Goal: Ask a question

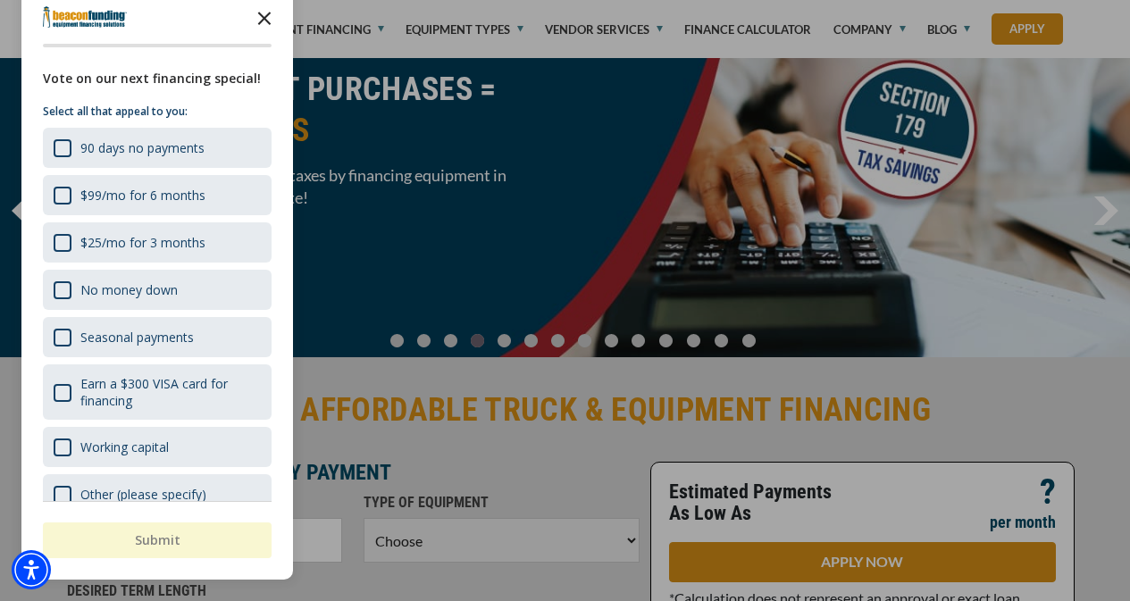
click at [261, 21] on icon "Close the survey" at bounding box center [265, 17] width 36 height 36
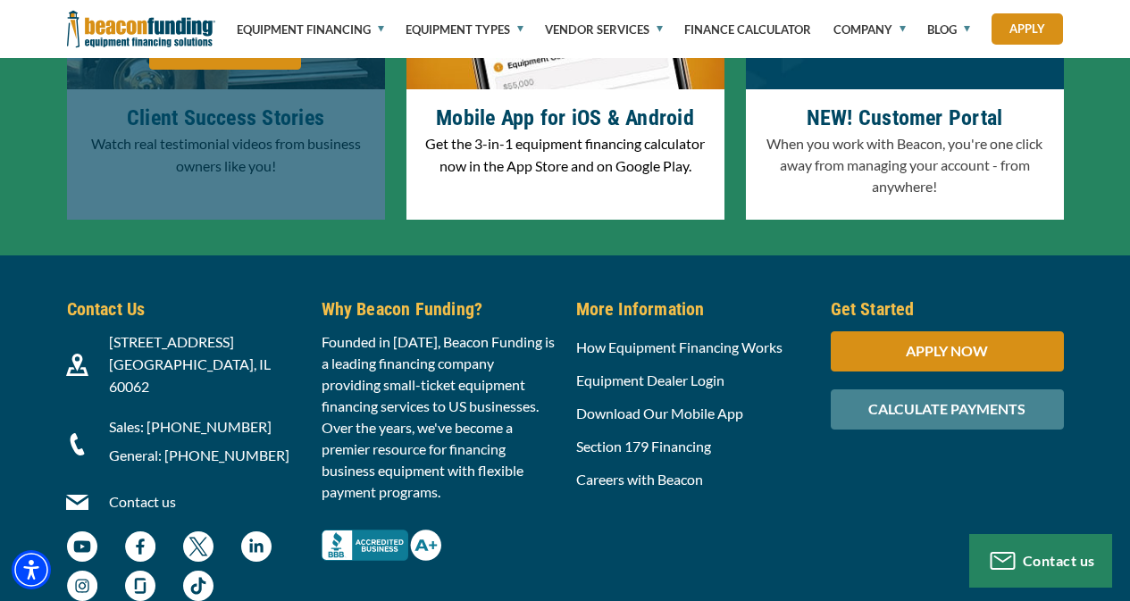
scroll to position [5869, 0]
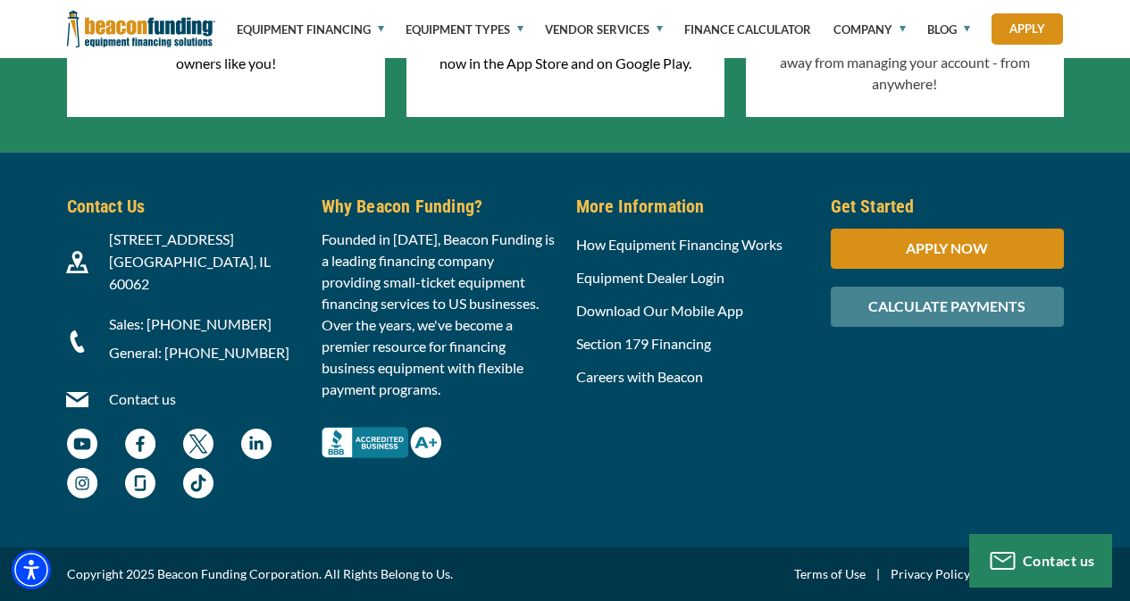
click at [113, 400] on link "Contact us" at bounding box center [142, 398] width 67 height 17
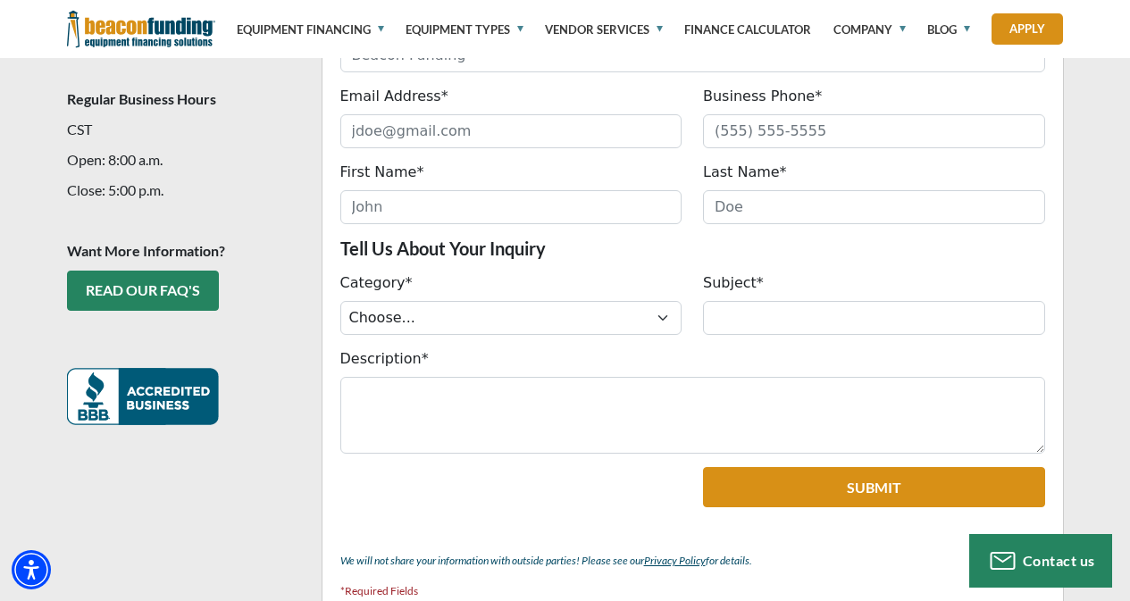
scroll to position [624, 0]
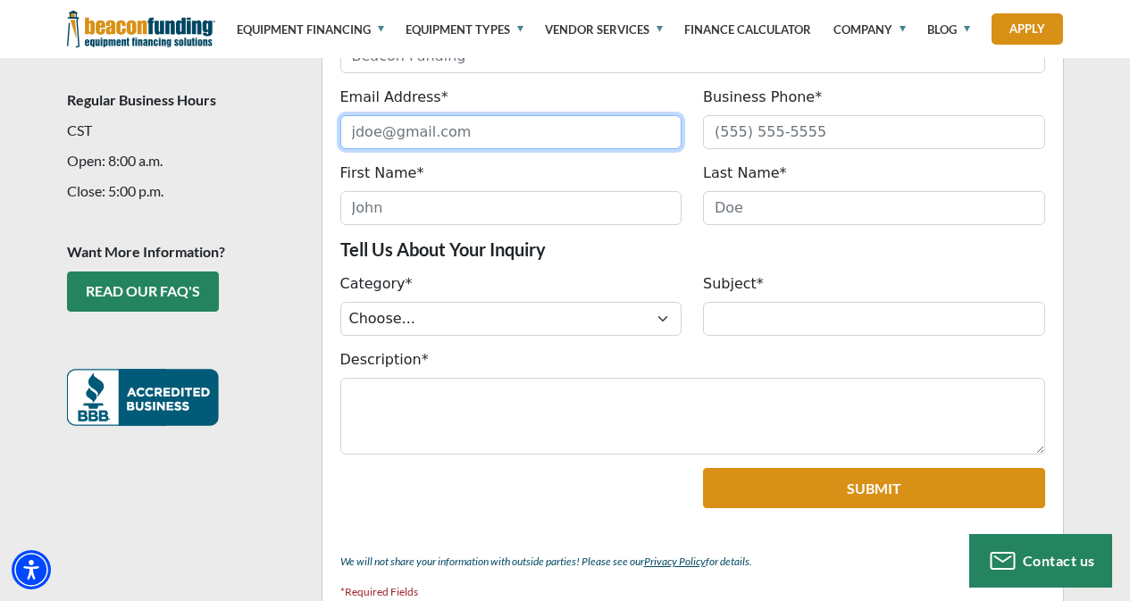
click at [388, 115] on input "Email Address*" at bounding box center [511, 132] width 342 height 34
type input "drbrucesands31@gmail.com"
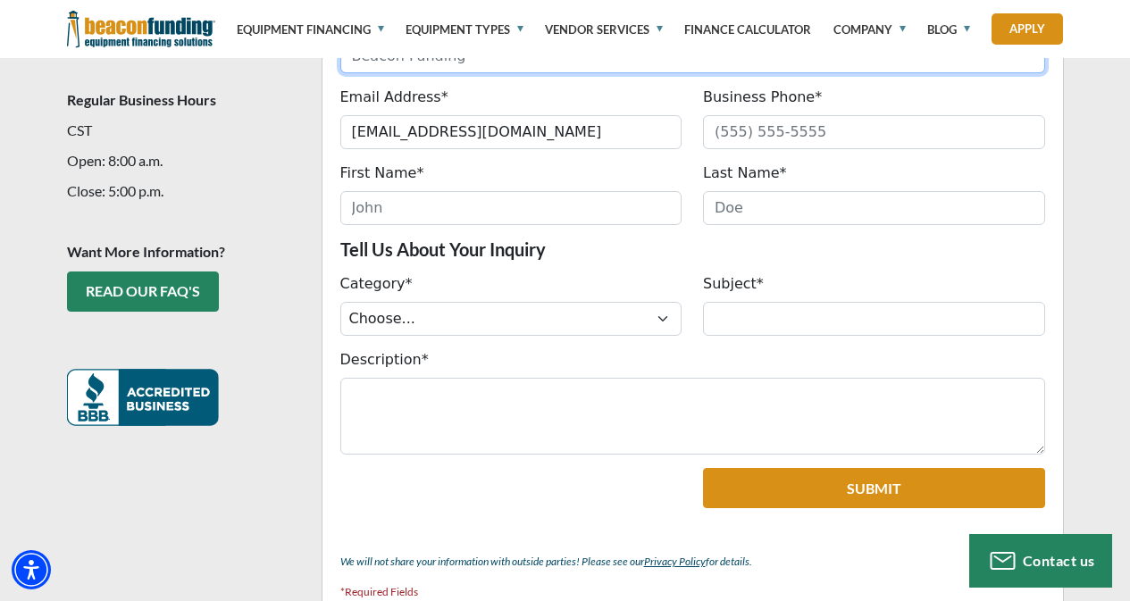
type input "Dr Bruce E Sands"
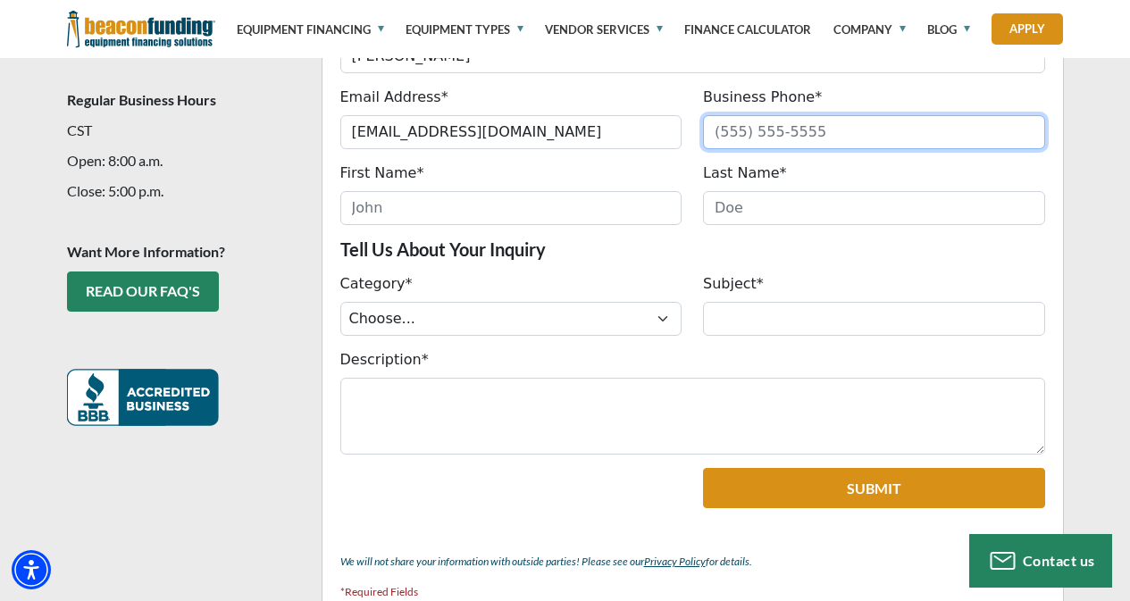
type input "7876079429"
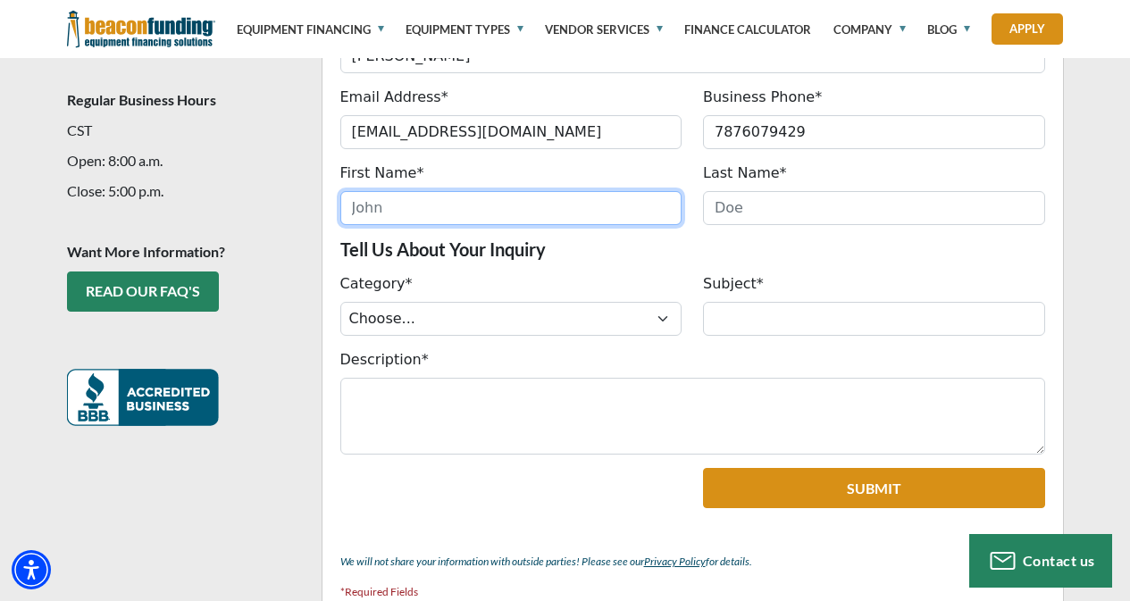
type input "Bruce"
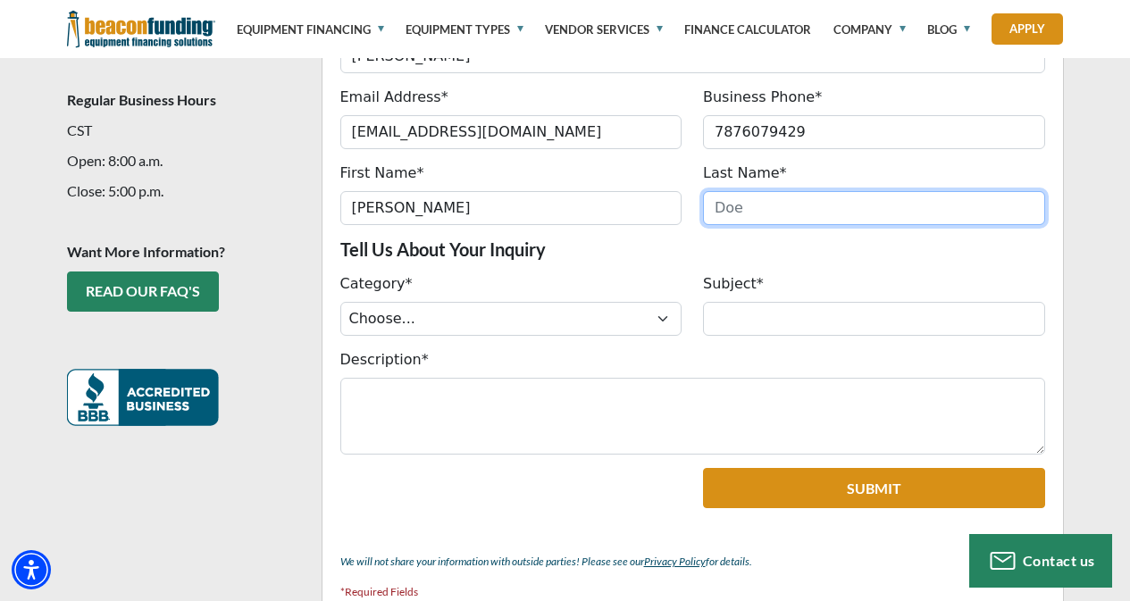
type input "E Sands"
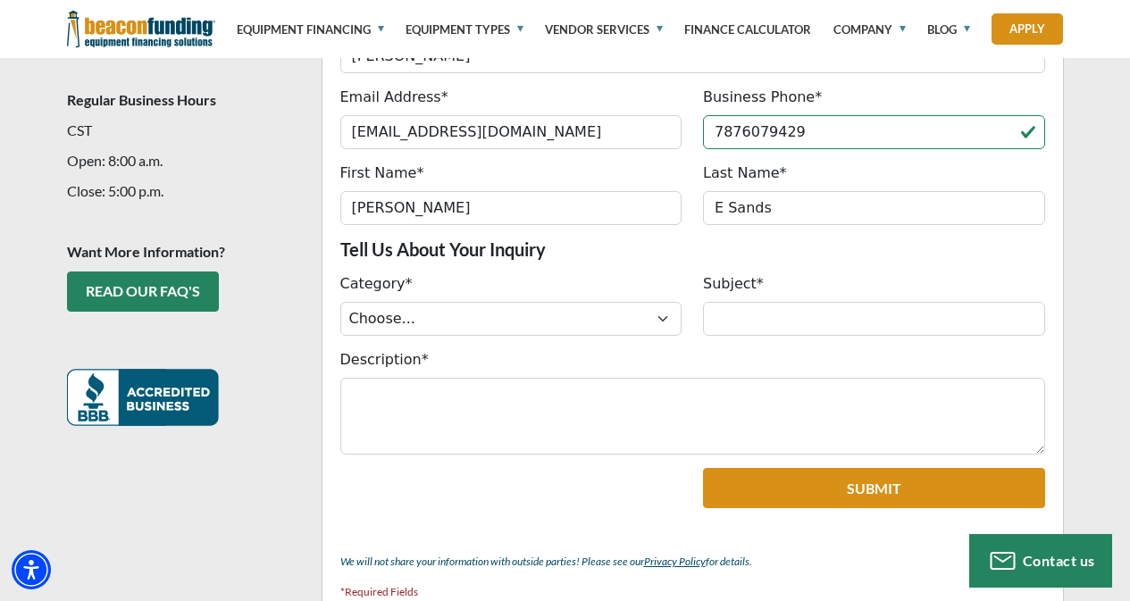
type input "(787) 607-9429"
click at [468, 273] on div "Category* Choose... ACH Change Request Balance Billing Contract Change Inquiry …" at bounding box center [512, 304] width 364 height 63
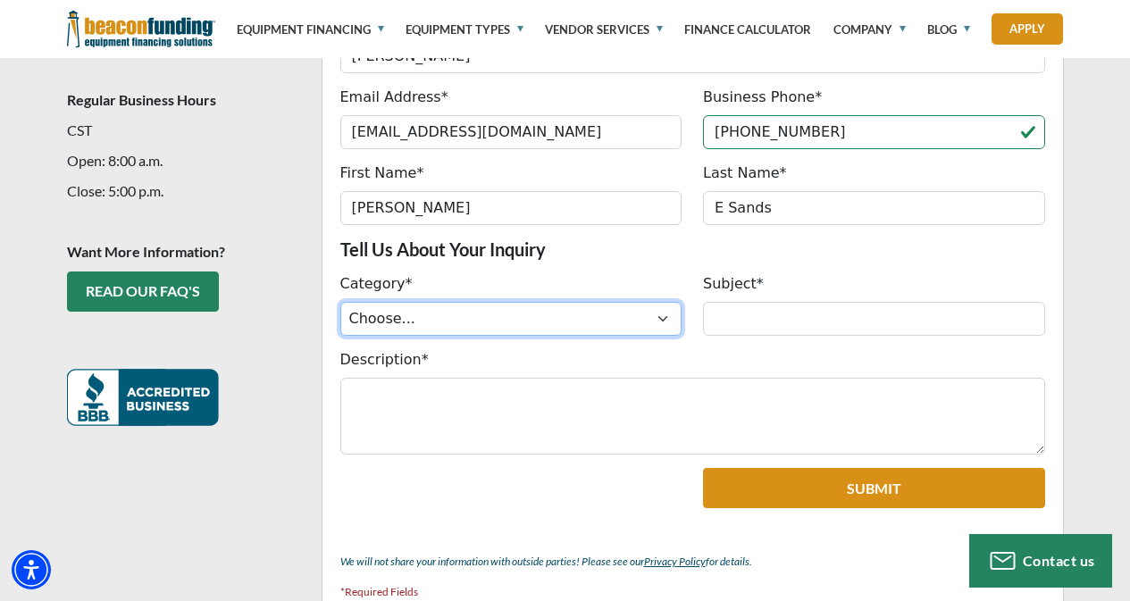
click at [464, 302] on select "Choose... ACH Change Request Balance Billing Contract Change Inquiry Customer P…" at bounding box center [511, 319] width 342 height 34
select select "89898e01-1d72-f011-b4cb-7ced8d1b6384"
click at [340, 302] on select "Choose... ACH Change Request Balance Billing Contract Change Inquiry Customer P…" at bounding box center [511, 319] width 342 height 34
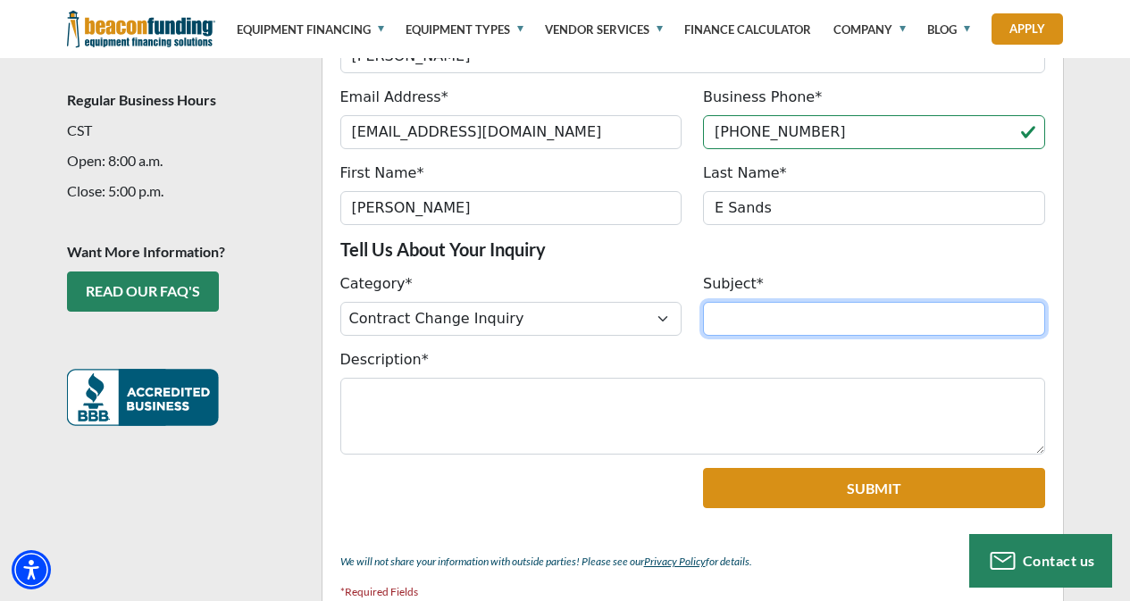
click at [750, 302] on input "Subject*" at bounding box center [874, 319] width 342 height 34
type input "BUSINESS TRANSACTION"
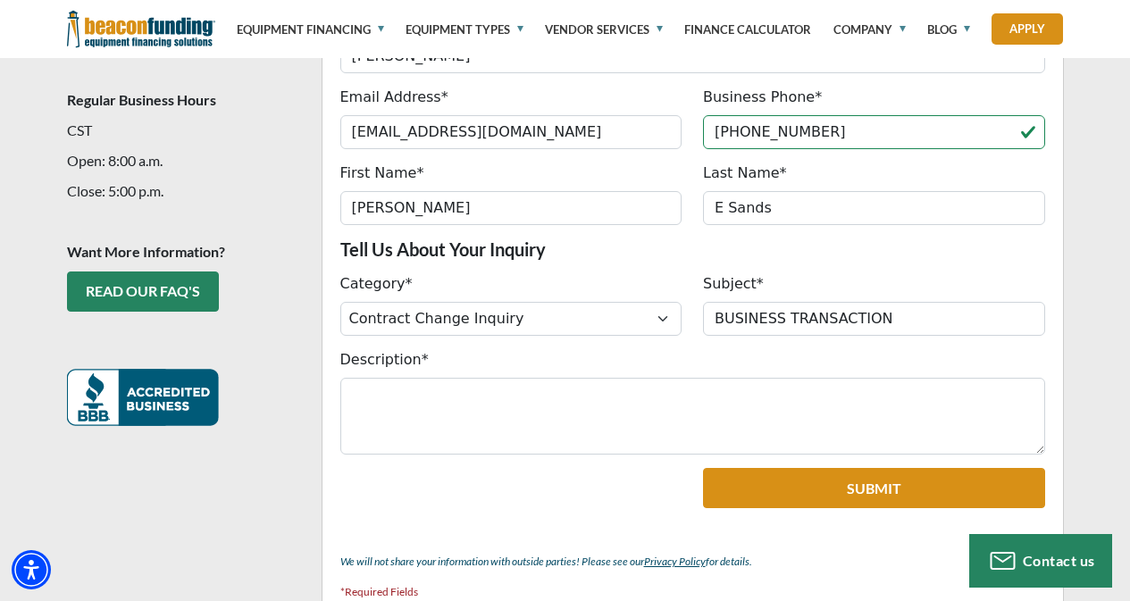
click at [620, 406] on fieldset "How Can We Help You? Tell Us About Yourself Company Name* Dr Bruce E Sands Plea…" at bounding box center [693, 267] width 742 height 728
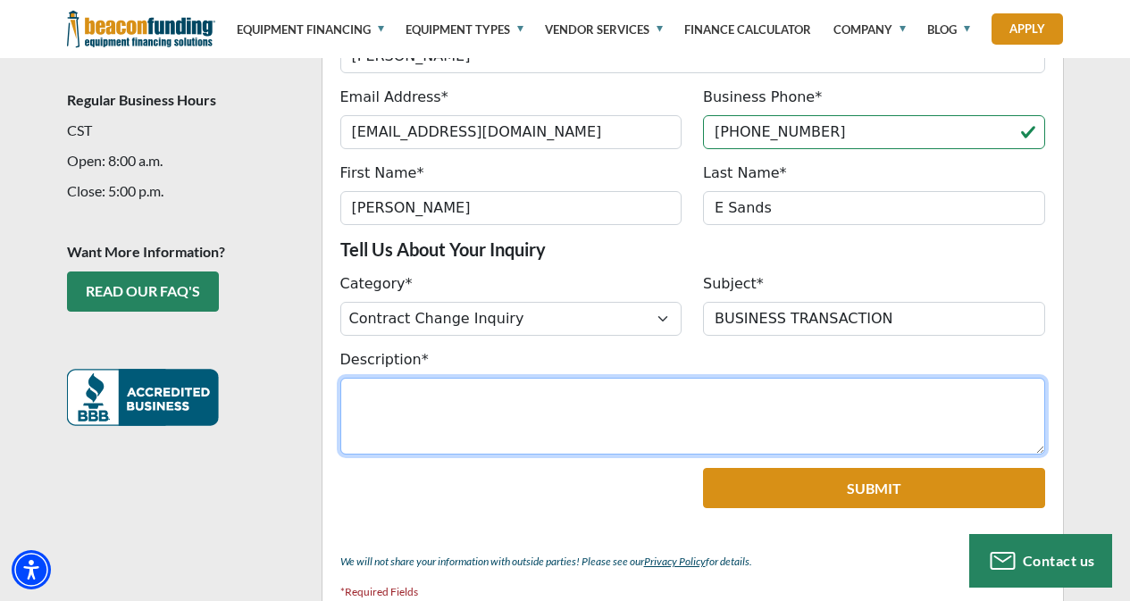
click at [578, 379] on textarea "Description*" at bounding box center [692, 416] width 705 height 77
click at [555, 378] on textarea "Description*" at bounding box center [692, 416] width 705 height 77
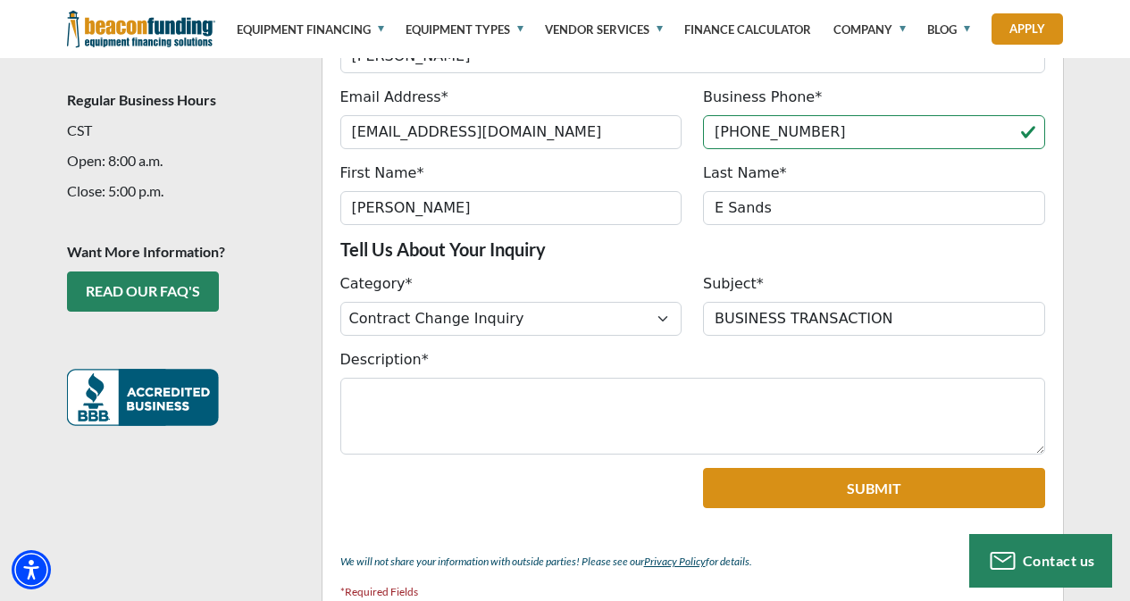
click at [644, 582] on p "*Required Fields" at bounding box center [692, 592] width 705 height 21
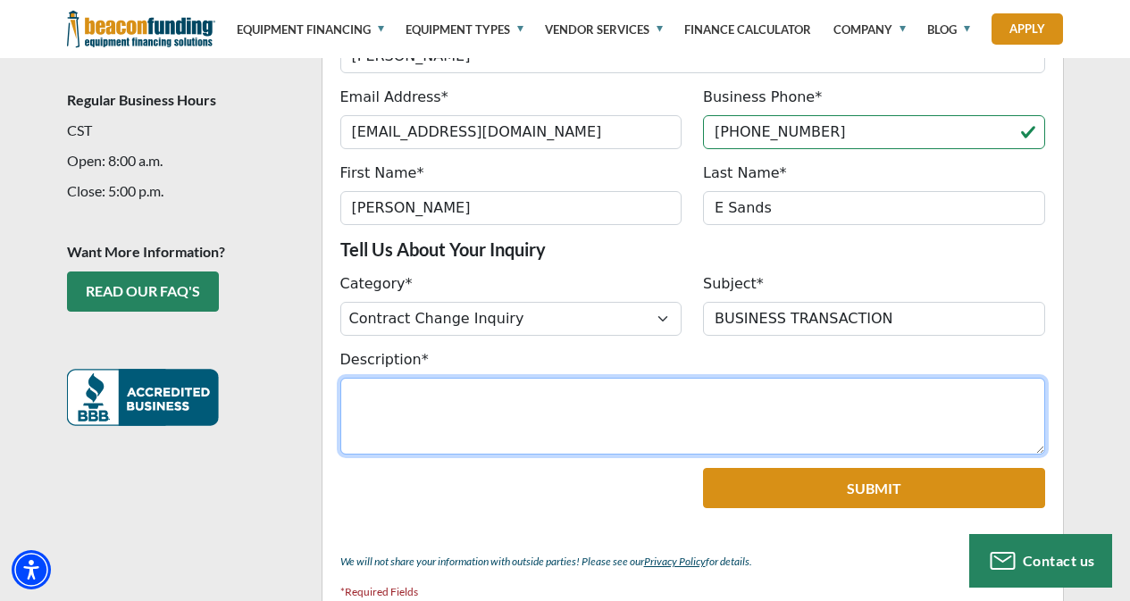
click at [617, 378] on textarea "Description*" at bounding box center [692, 416] width 705 height 77
paste textarea "Can you draft, review, and negotiate contracts of purchase agreements and ensur…"
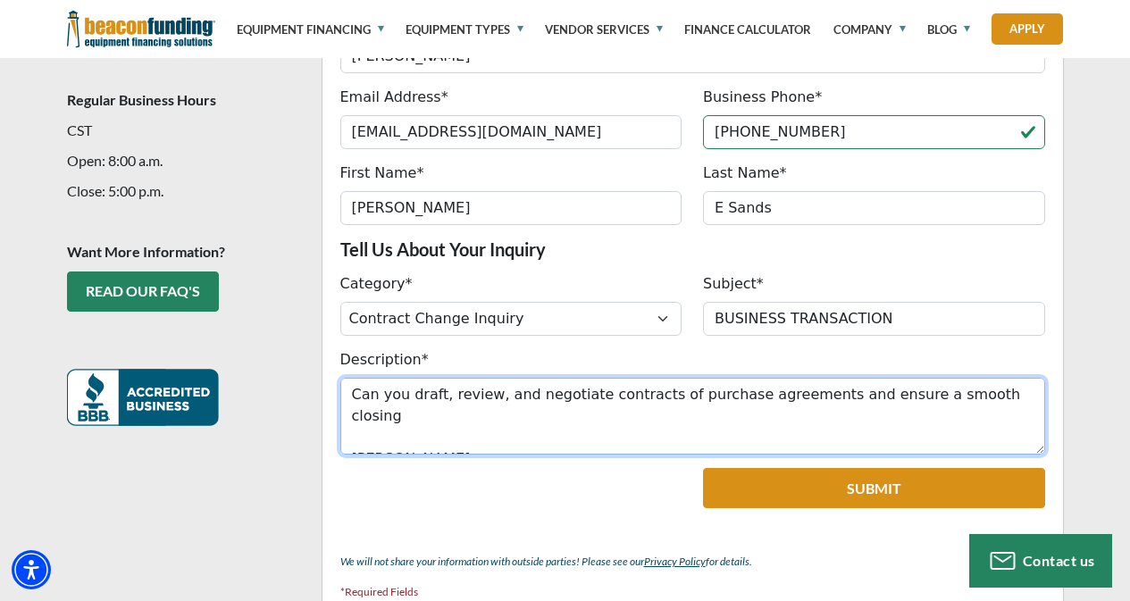
type textarea "Can you draft, review, and negotiate contracts of purchase agreements and ensur…"
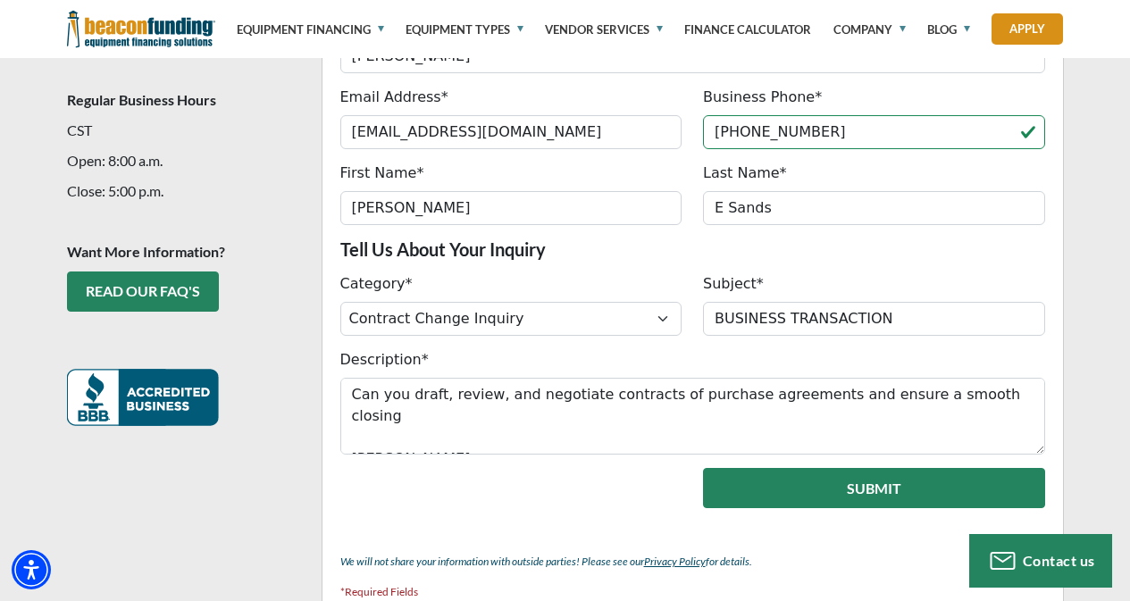
click at [756, 468] on button "Submit" at bounding box center [874, 488] width 342 height 40
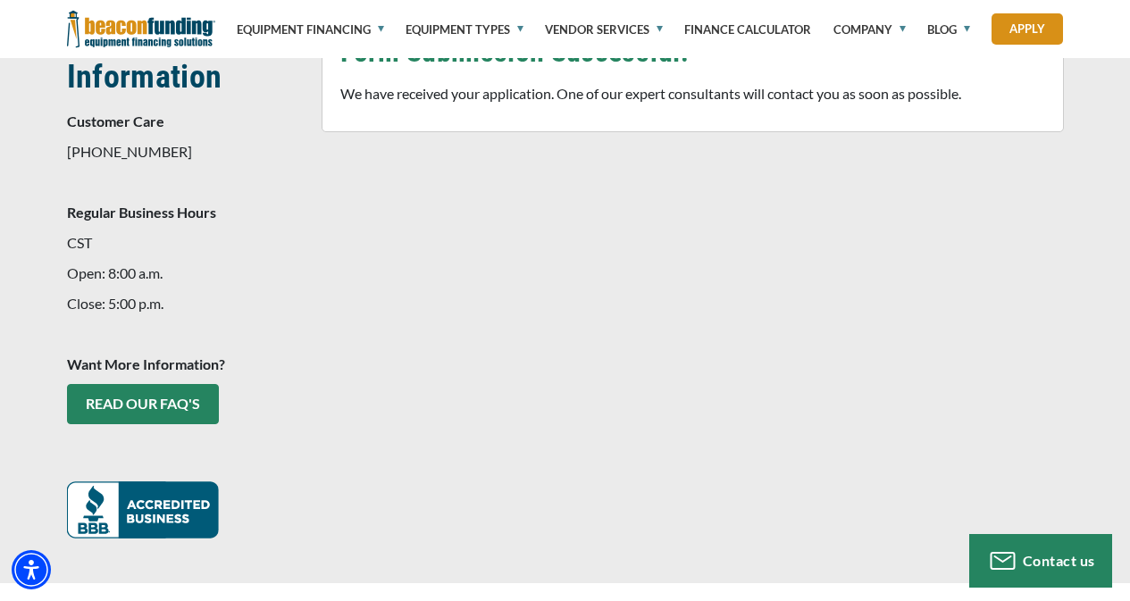
scroll to position [411, 0]
